Goal: Information Seeking & Learning: Learn about a topic

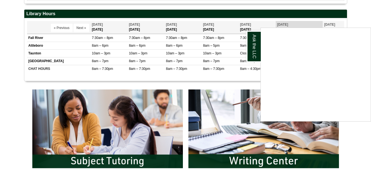
scroll to position [210, 0]
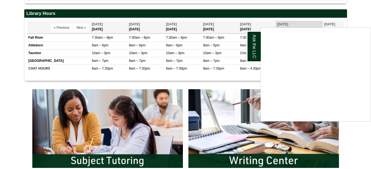
click at [8, 45] on div "Ask the LLC" at bounding box center [185, 84] width 371 height 169
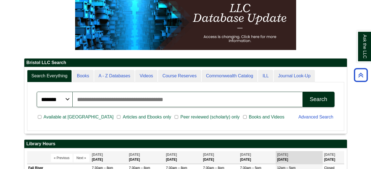
scroll to position [67, 323]
click at [187, 100] on input "Search articles, books, journals & more" at bounding box center [188, 99] width 230 height 15
click at [191, 101] on input "Search articles, books, journals & more" at bounding box center [188, 99] width 230 height 15
click at [316, 97] on div "Search" at bounding box center [318, 99] width 17 height 6
click at [142, 98] on input "**********" at bounding box center [188, 99] width 230 height 15
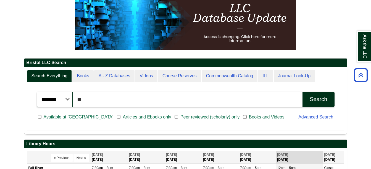
type input "*"
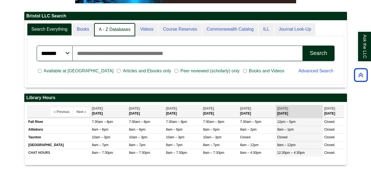
scroll to position [67, 323]
click at [108, 31] on link "A - Z Databases" at bounding box center [114, 29] width 41 height 13
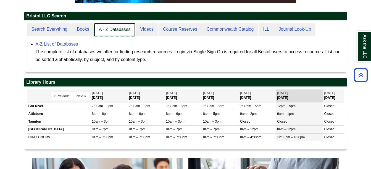
scroll to position [52, 323]
click at [119, 29] on link "A - Z Databases" at bounding box center [114, 29] width 41 height 13
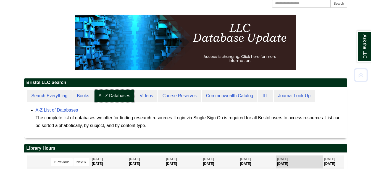
scroll to position [51, 323]
click at [59, 110] on link "A-Z List of Databases" at bounding box center [57, 110] width 43 height 5
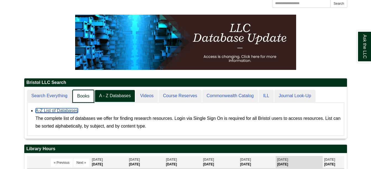
scroll to position [52, 323]
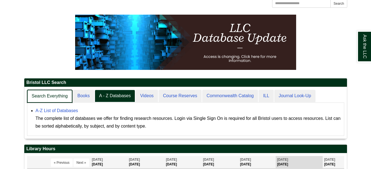
click at [50, 98] on link "Search Everything" at bounding box center [50, 96] width 46 height 13
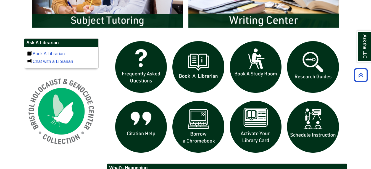
scroll to position [351, 0]
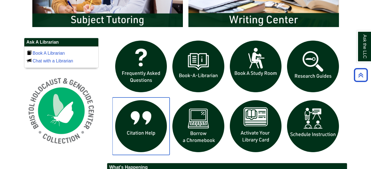
click at [122, 123] on img "slideshow" at bounding box center [140, 125] width 57 height 57
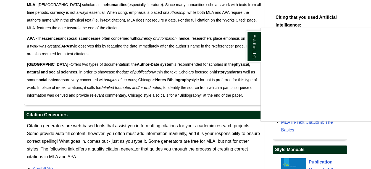
scroll to position [387, 0]
